Goal: Navigation & Orientation: Find specific page/section

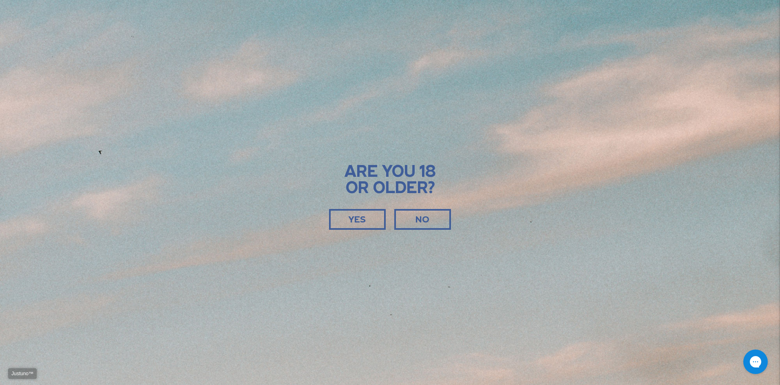
click at [367, 224] on div "YES" at bounding box center [357, 221] width 53 height 20
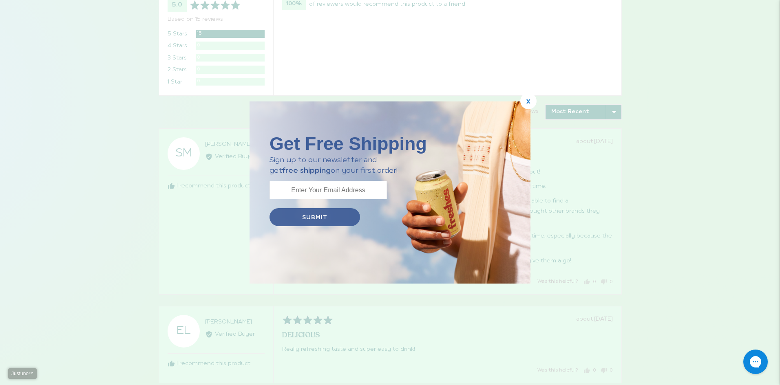
click at [529, 97] on span "x" at bounding box center [529, 101] width 4 height 9
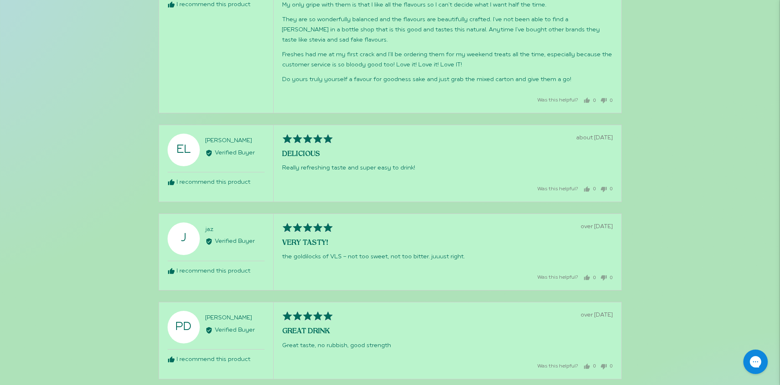
scroll to position [1550, 0]
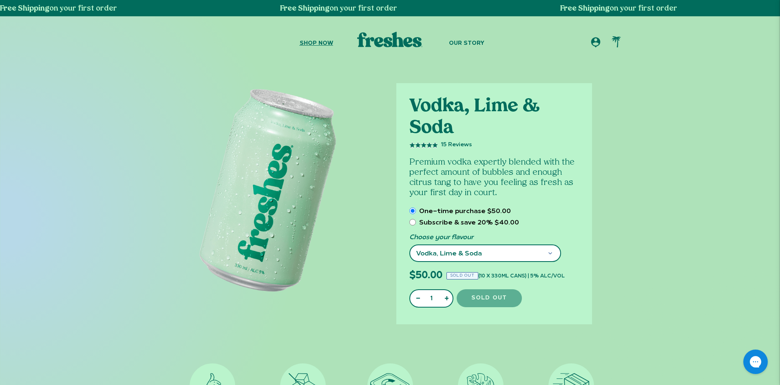
click at [307, 47] on span "Shop Now" at bounding box center [316, 43] width 33 height 7
